Goal: Information Seeking & Learning: Learn about a topic

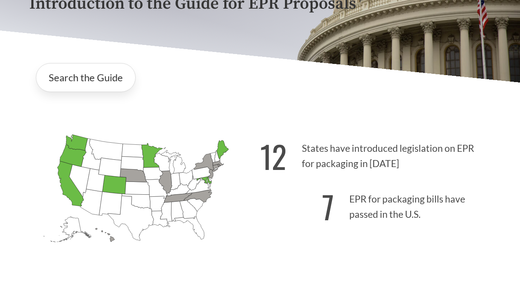
scroll to position [122, 0]
click at [222, 148] on icon "[US_STATE] Passed: 1" at bounding box center [222, 149] width 12 height 19
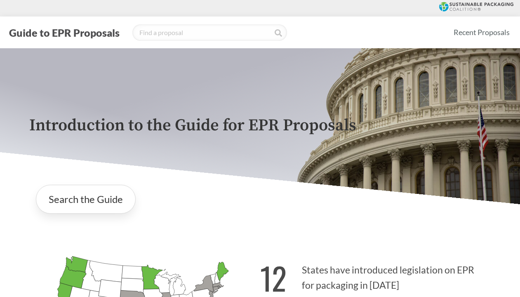
scroll to position [200, 0]
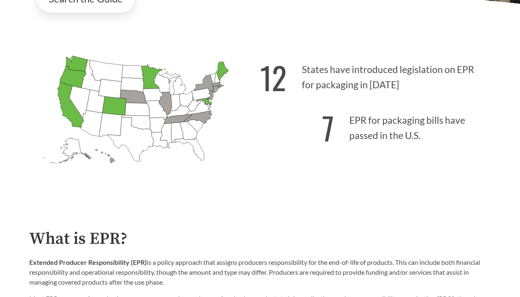
click at [349, 119] on p "7 EPR for packaging bills have passed in the U.S." at bounding box center [375, 125] width 231 height 51
click at [324, 120] on strong "7" at bounding box center [328, 128] width 12 height 46
click at [335, 120] on p "7 EPR for packaging bills have passed in the U.S." at bounding box center [375, 125] width 231 height 51
click at [372, 126] on p "7 EPR for packaging bills have passed in the U.S." at bounding box center [375, 125] width 231 height 51
click at [312, 77] on p "12 States have introduced legislation on EPR for packaging in [DATE]" at bounding box center [375, 74] width 231 height 51
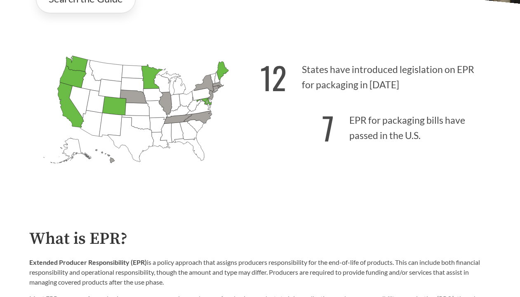
click at [77, 61] on icon "[US_STATE] Passed: 1" at bounding box center [77, 64] width 22 height 16
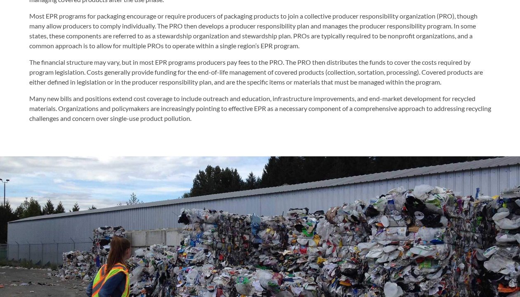
scroll to position [177, 0]
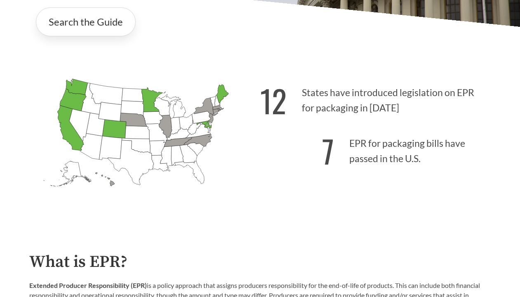
click at [75, 138] on icon "[US_STATE] Passed: 1" at bounding box center [70, 128] width 26 height 45
click at [74, 138] on icon "[US_STATE] Passed: 1" at bounding box center [70, 128] width 26 height 45
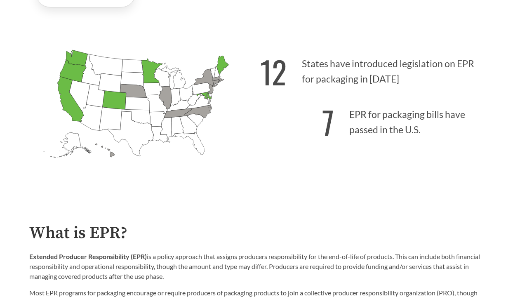
scroll to position [203, 0]
